Goal: Transaction & Acquisition: Purchase product/service

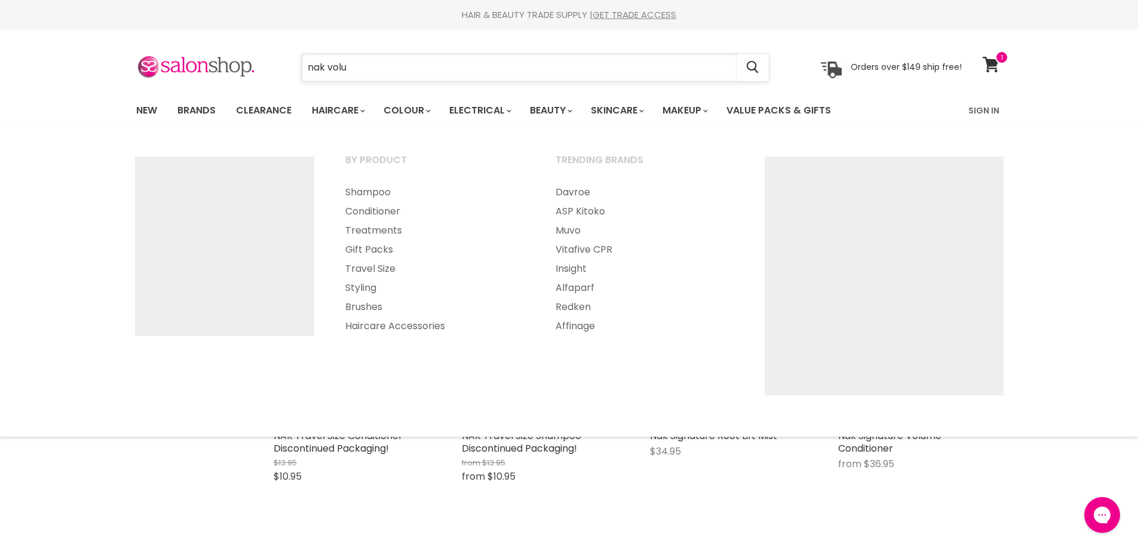
click at [356, 68] on input "nak volu" at bounding box center [519, 67] width 435 height 27
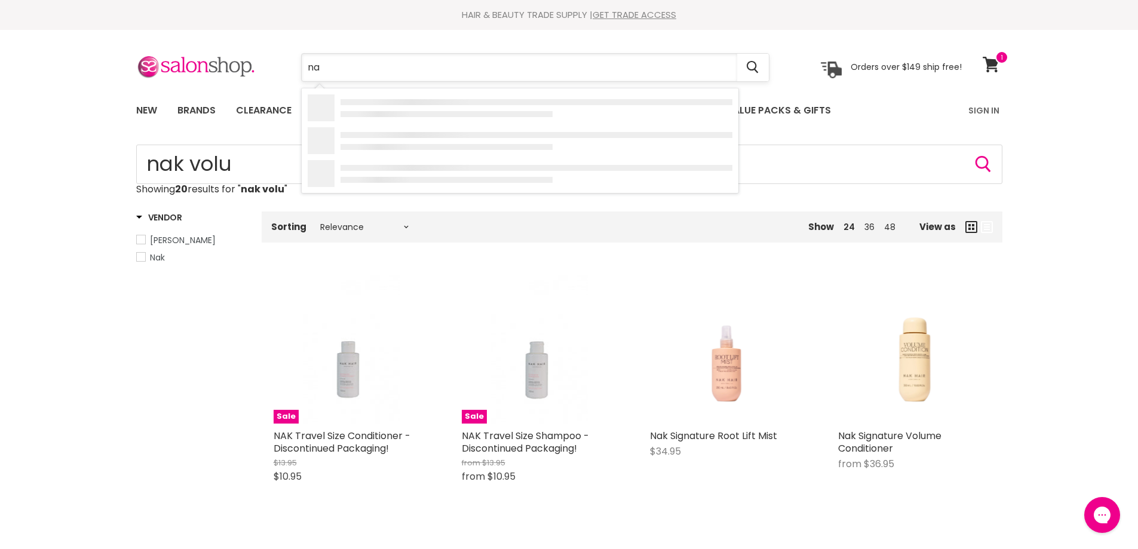
type input "n"
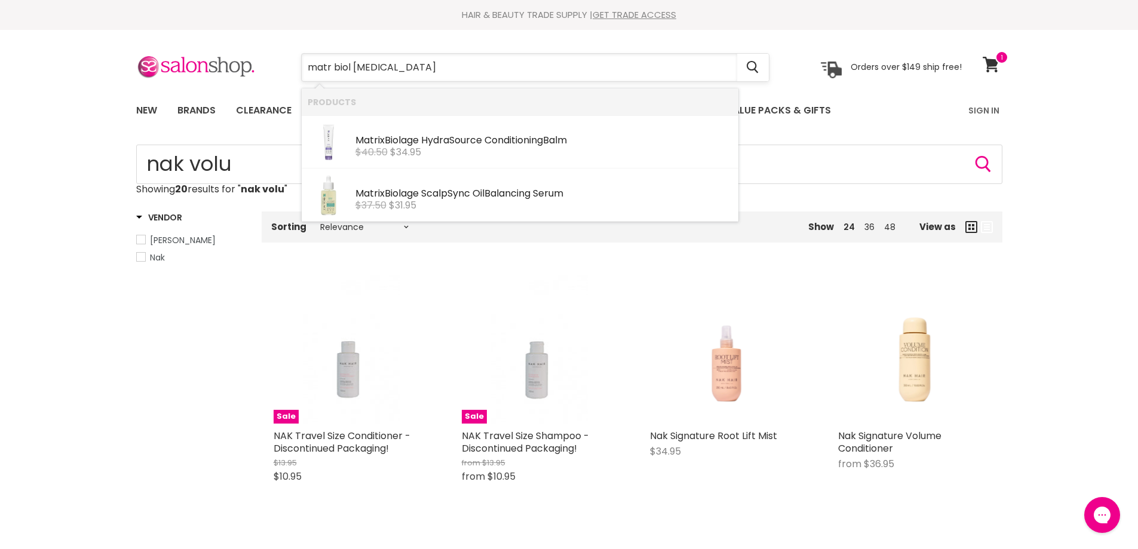
type input "matr biol bal,"
click at [435, 147] on div "$40.50 $34.95" at bounding box center [543, 152] width 377 height 11
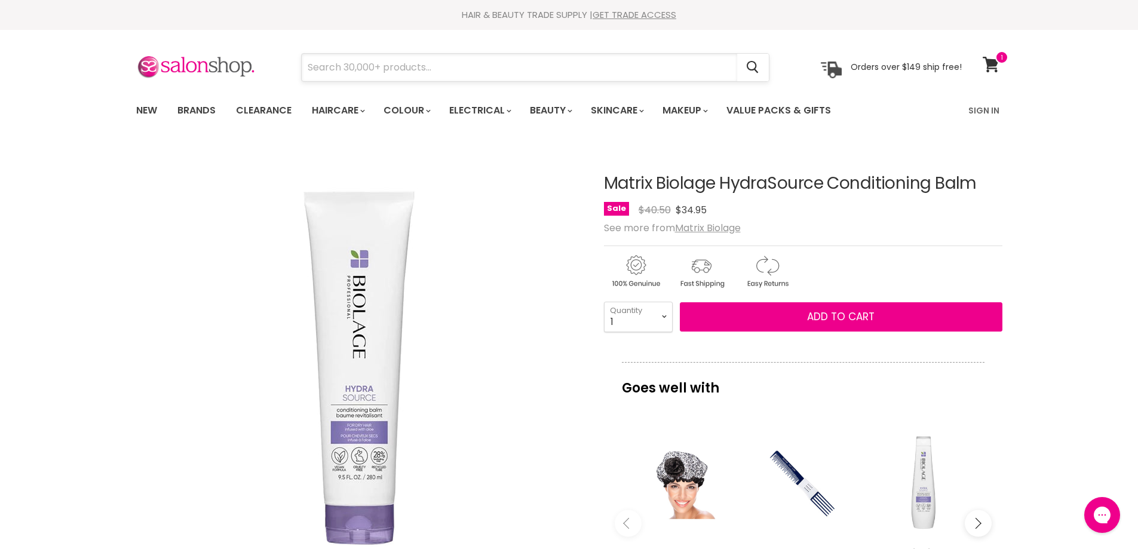
click at [411, 70] on input "Search" at bounding box center [519, 67] width 435 height 27
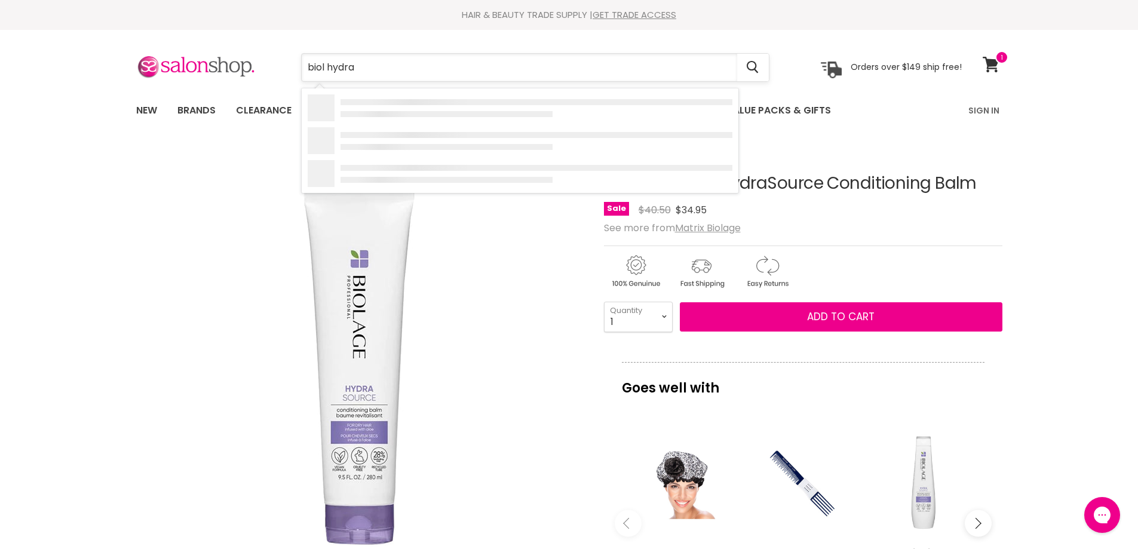
type input "biol hydras"
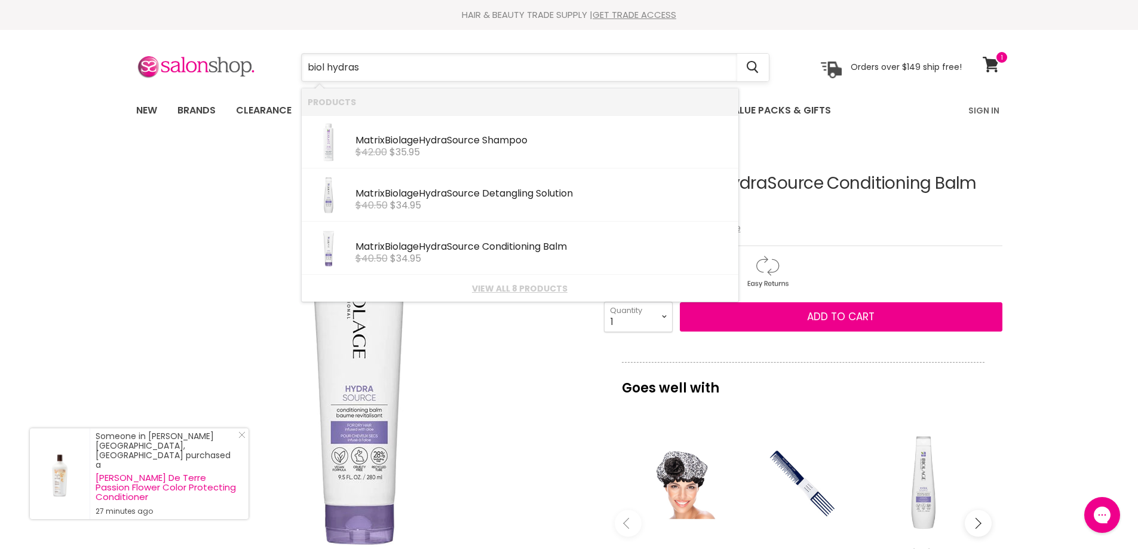
scroll to position [60, 0]
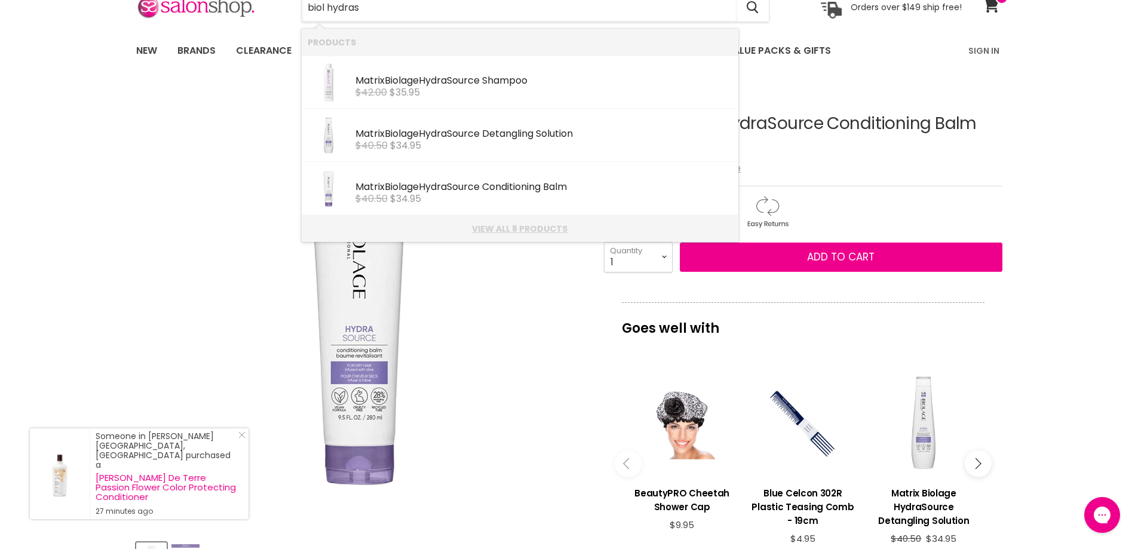
click at [529, 231] on link "View all 8 products" at bounding box center [520, 229] width 425 height 10
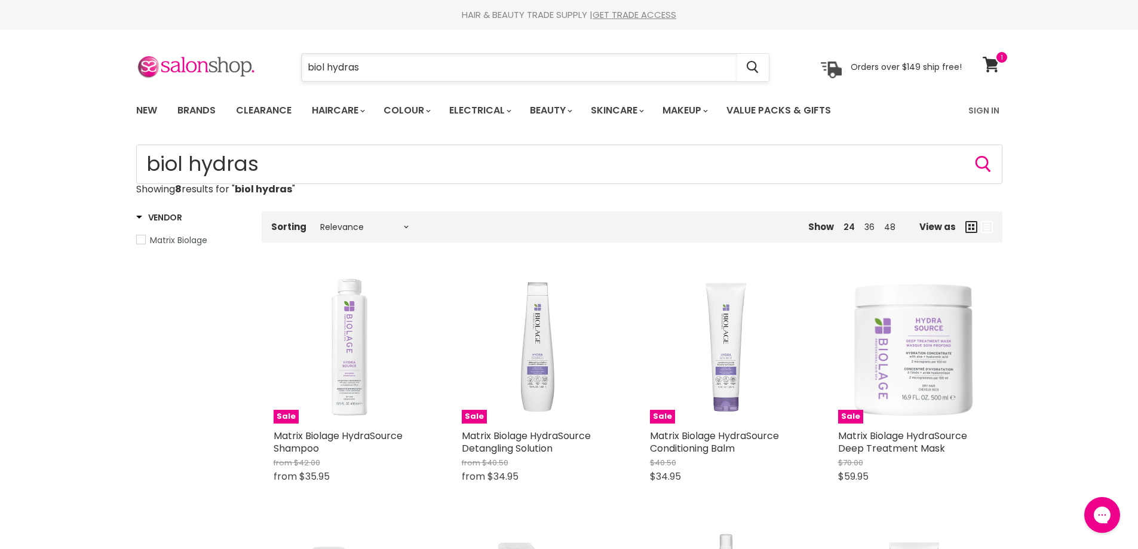
click at [449, 67] on input "biol hydras" at bounding box center [519, 67] width 435 height 27
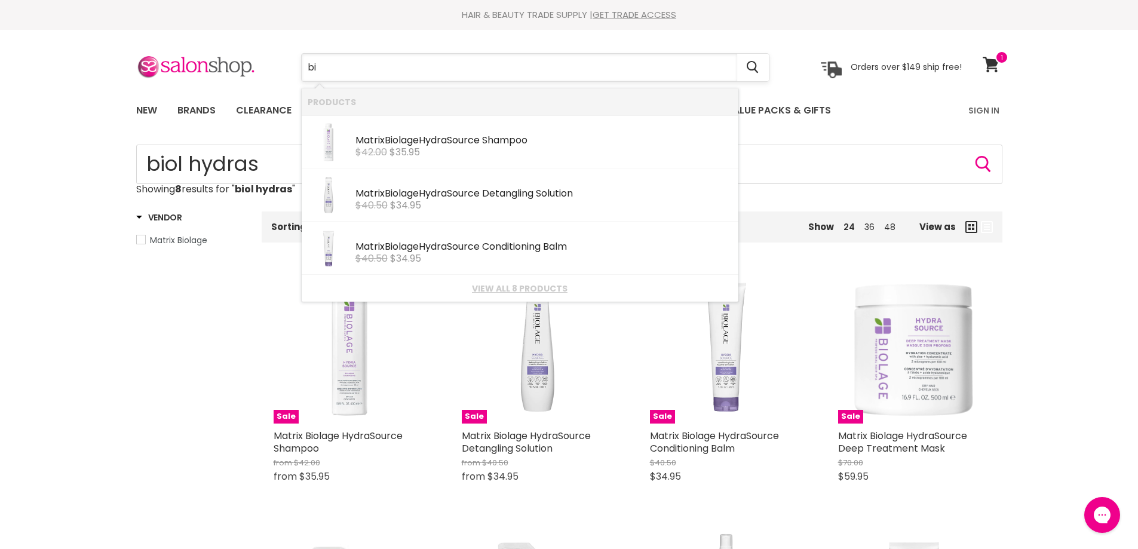
type input "b"
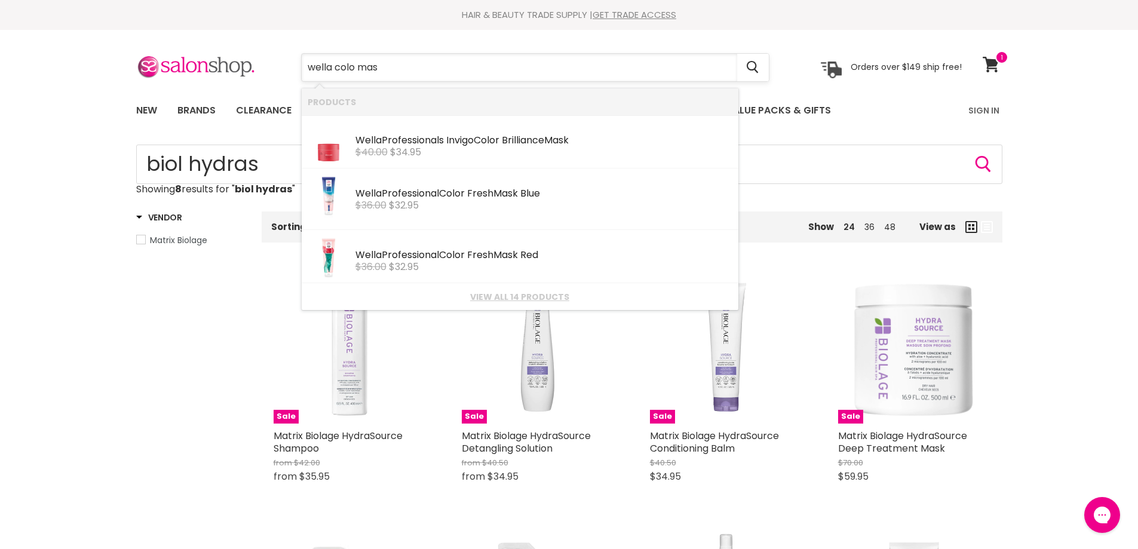
type input "wella colo mask"
click at [526, 293] on link "View all 14 products" at bounding box center [520, 297] width 425 height 10
